Goal: Obtain resource: Download file/media

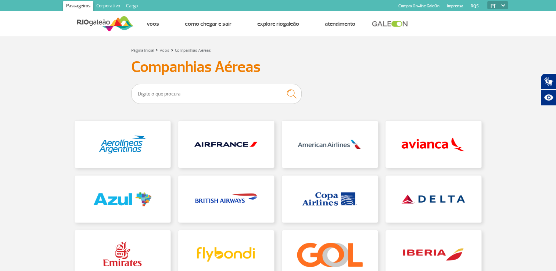
click at [102, 22] on img at bounding box center [105, 24] width 57 height 18
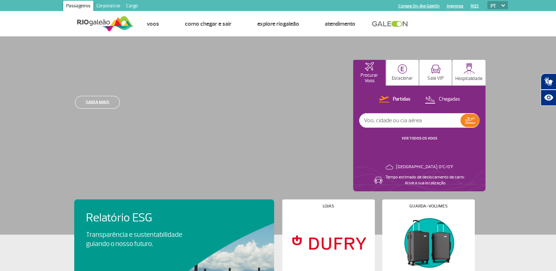
click at [108, 7] on link "Corporativo" at bounding box center [108, 7] width 30 height 12
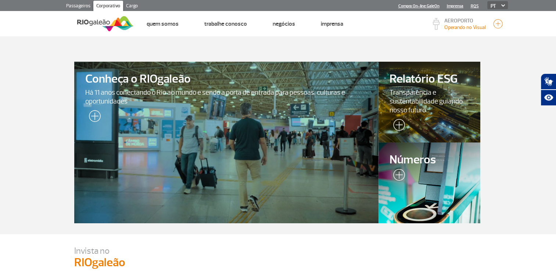
click at [94, 22] on img at bounding box center [105, 24] width 57 height 18
click at [110, 22] on img at bounding box center [105, 24] width 57 height 18
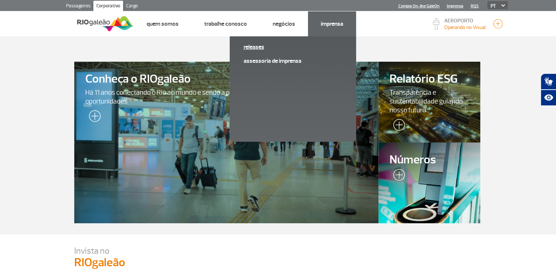
click at [267, 47] on link "Releases" at bounding box center [293, 47] width 99 height 8
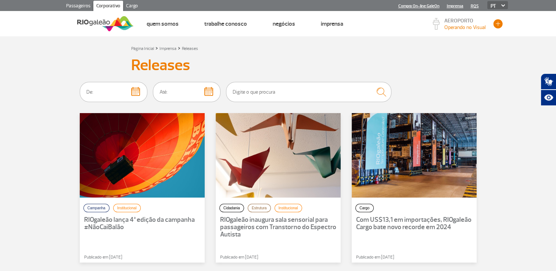
click at [495, 23] on button "button" at bounding box center [498, 23] width 11 height 11
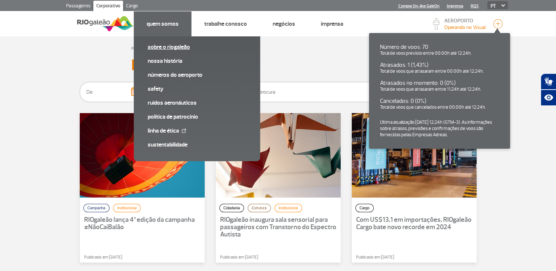
click at [165, 47] on link "Sobre o RIOgaleão" at bounding box center [197, 47] width 99 height 8
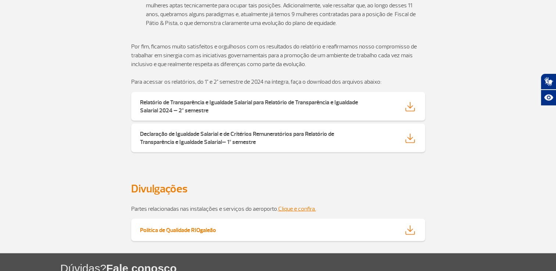
scroll to position [1366, 0]
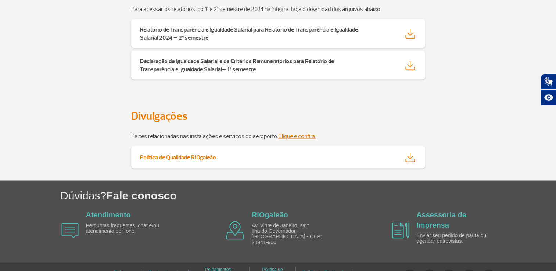
click at [189, 154] on strong "Política de Qualidade RIOgaleão" at bounding box center [178, 157] width 76 height 7
